Goal: Obtain resource: Download file/media

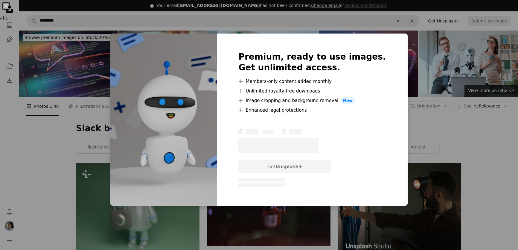
scroll to position [707, 0]
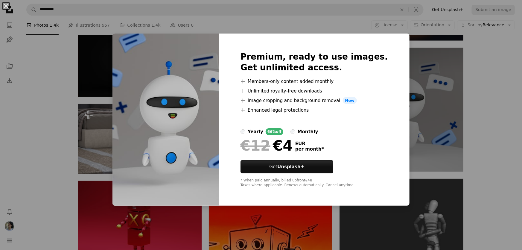
click at [495, 113] on div "An X shape Premium, ready to use images. Get unlimited access. A plus sign Memb…" at bounding box center [261, 125] width 522 height 250
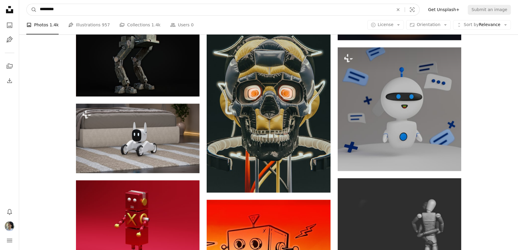
drag, startPoint x: 62, startPoint y: 10, endPoint x: 28, endPoint y: 9, distance: 34.1
click at [28, 9] on form "A magnifying glass ********* An X shape Visual search" at bounding box center [222, 10] width 393 height 12
type input "*******"
click at [27, 4] on button "A magnifying glass" at bounding box center [32, 9] width 10 height 11
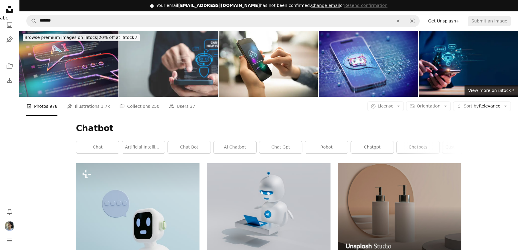
drag, startPoint x: 450, startPoint y: 54, endPoint x: 473, endPoint y: 54, distance: 22.1
click at [473, 54] on img at bounding box center [468, 64] width 99 height 66
click at [199, 55] on img at bounding box center [168, 64] width 99 height 66
click at [465, 107] on button "Unfold Sort by Relevance Arrow down" at bounding box center [482, 106] width 58 height 10
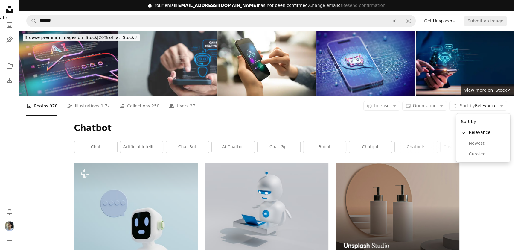
click at [403, 108] on body "Unsplash logo Unsplash Home A photo Pen Tool A stack of folders Download Bell n…" at bounding box center [257, 125] width 514 height 250
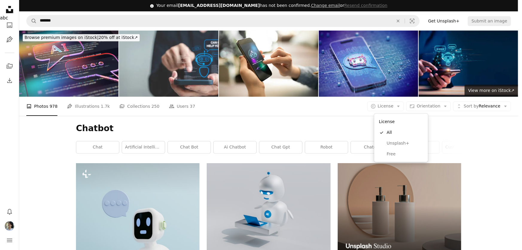
click at [401, 108] on icon "Arrow down" at bounding box center [398, 105] width 5 height 5
click at [392, 152] on span "Free" at bounding box center [405, 154] width 36 height 6
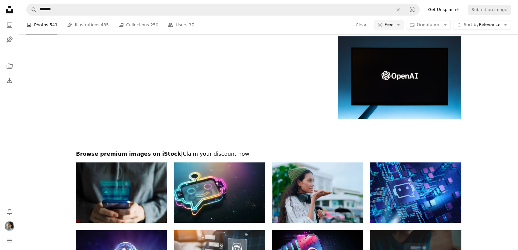
scroll to position [897, 0]
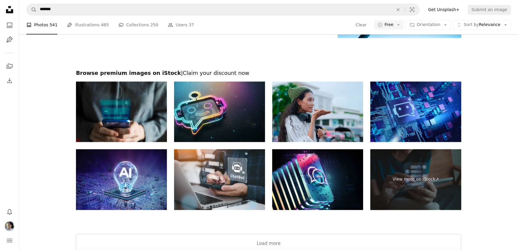
click at [246, 162] on img at bounding box center [219, 179] width 91 height 61
click at [235, 103] on img at bounding box center [219, 111] width 91 height 61
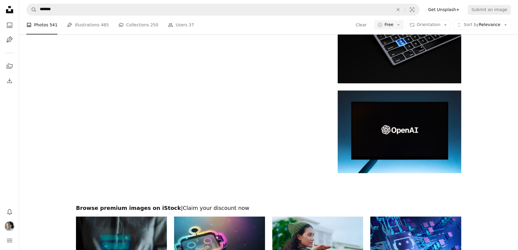
scroll to position [680, 0]
